Goal: Navigation & Orientation: Find specific page/section

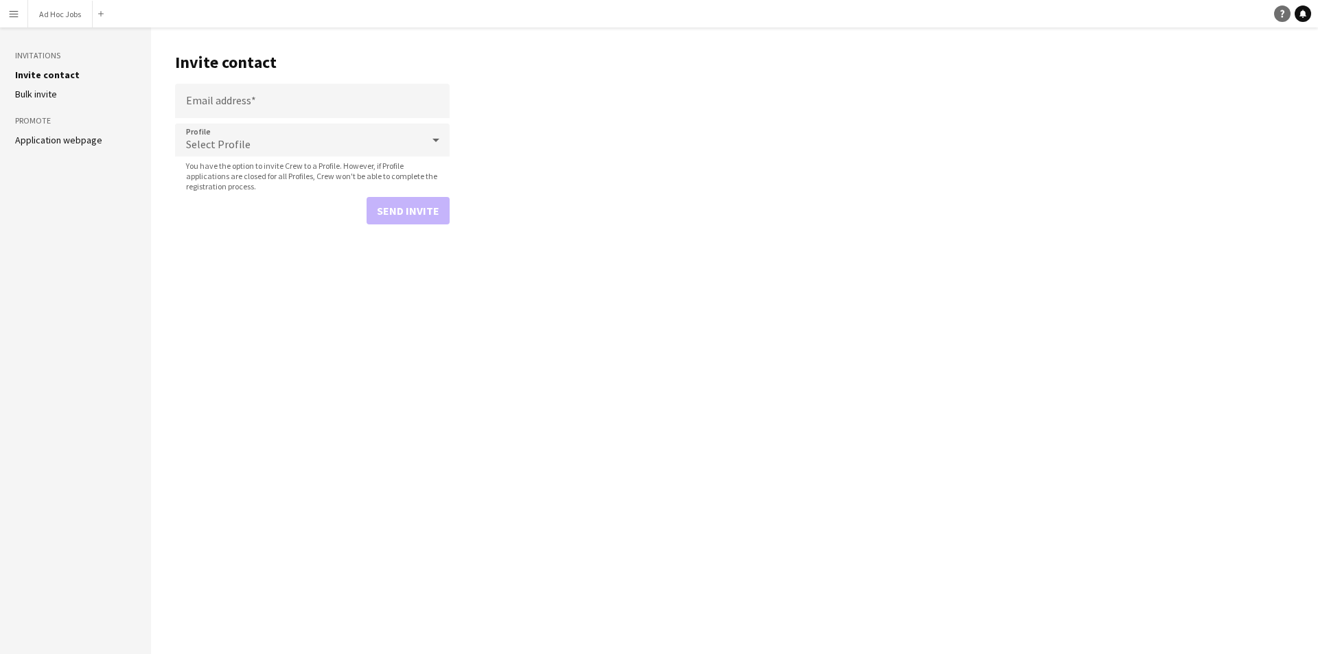
click at [1283, 12] on icon "Help" at bounding box center [1282, 14] width 8 height 8
click at [21, 18] on button "Menu" at bounding box center [13, 13] width 27 height 27
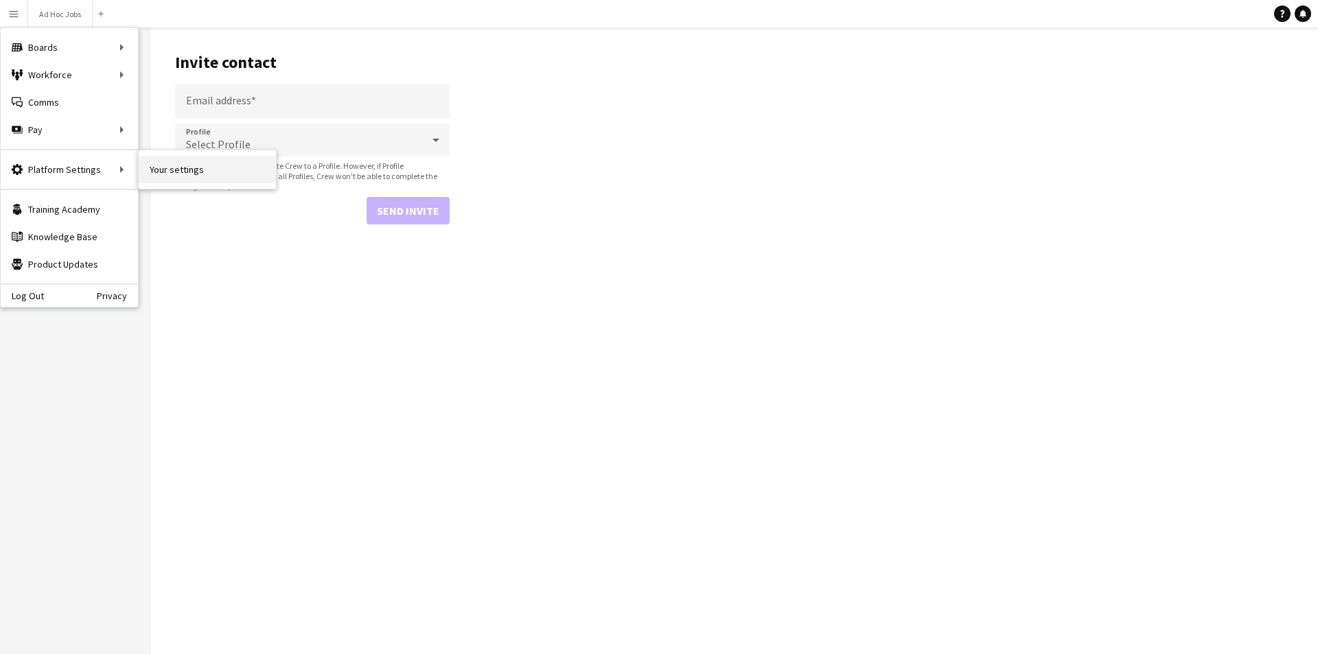
click at [168, 168] on link "Your settings" at bounding box center [207, 169] width 137 height 27
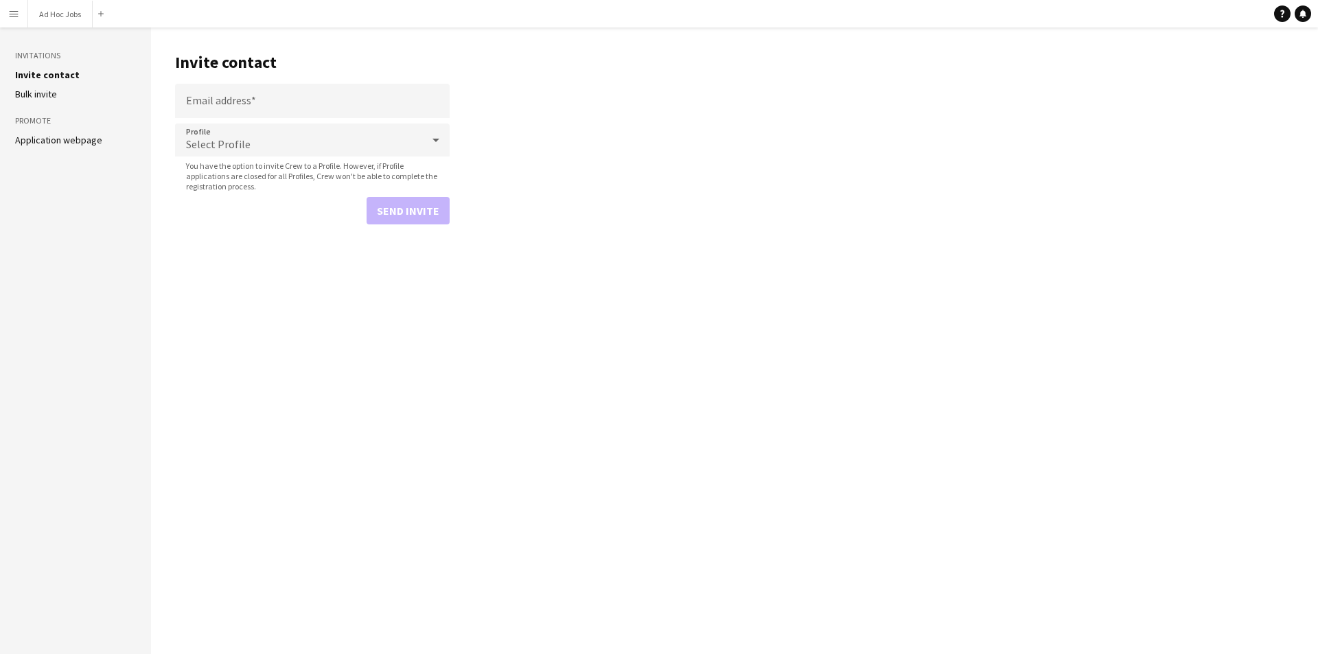
click at [42, 91] on link "Bulk invite" at bounding box center [36, 94] width 42 height 12
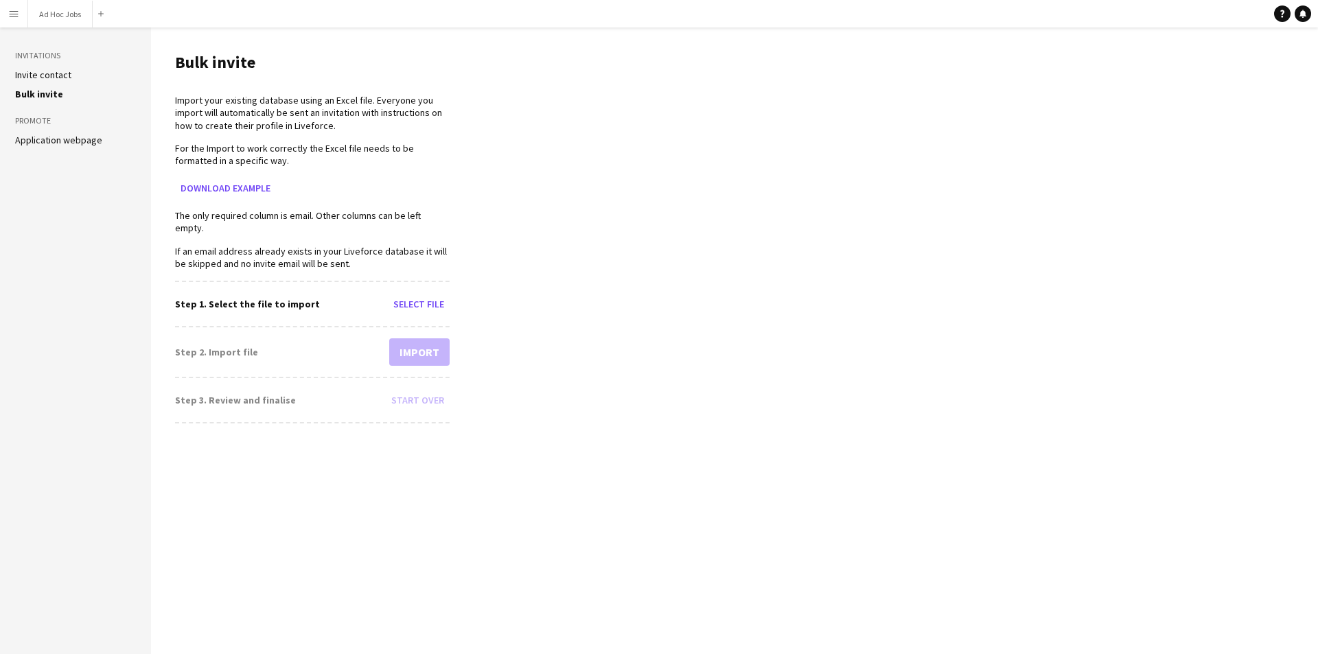
click at [37, 136] on link "Application webpage" at bounding box center [58, 140] width 87 height 12
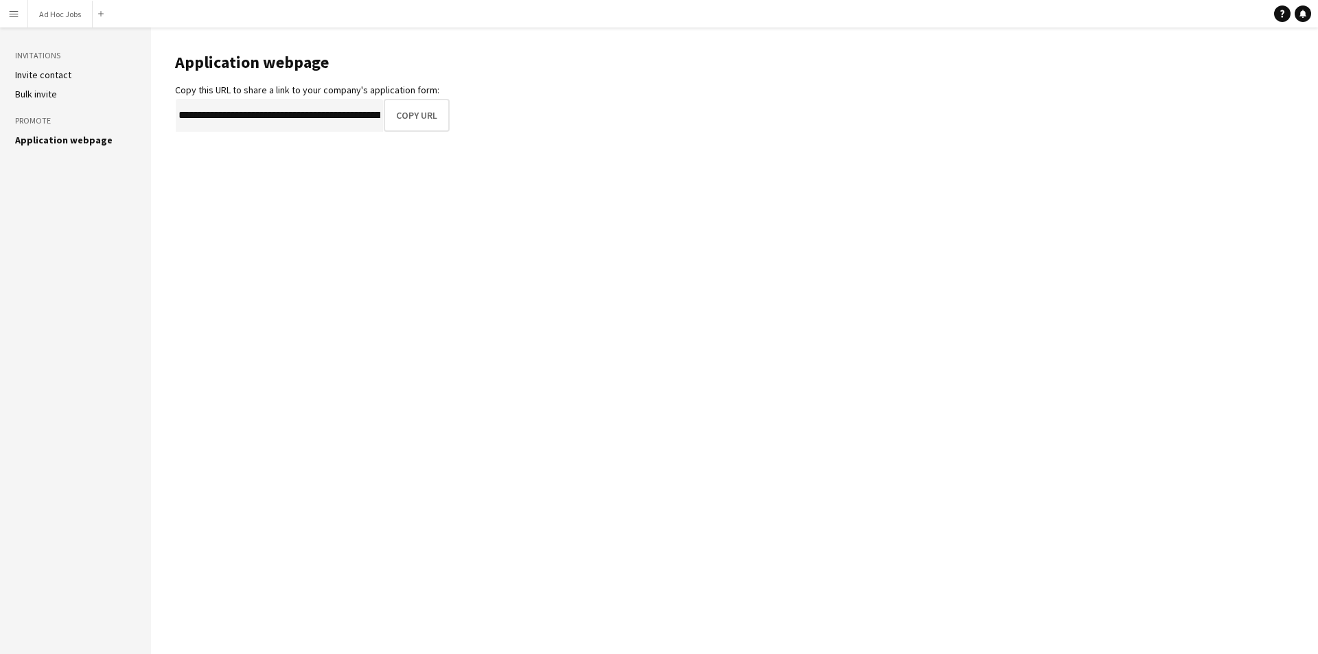
click at [0, 19] on button "Menu" at bounding box center [13, 13] width 27 height 27
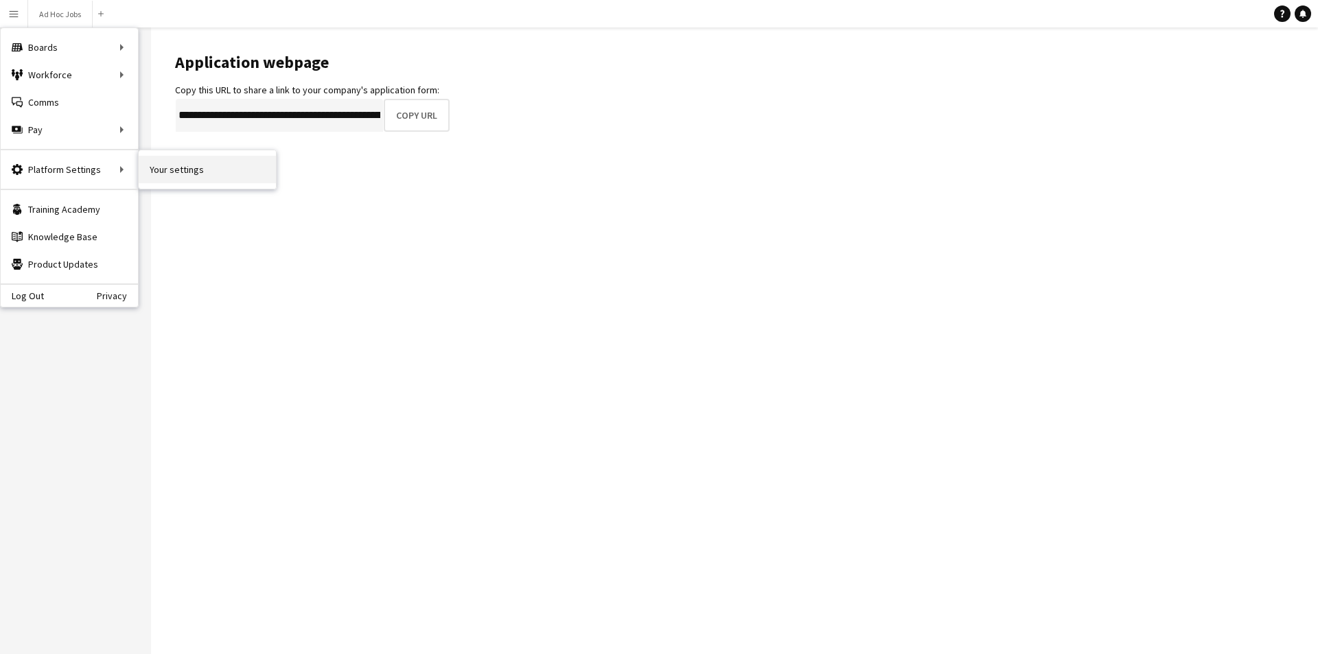
click at [150, 170] on link "Your settings" at bounding box center [207, 169] width 137 height 27
